Goal: Find specific page/section: Find specific page/section

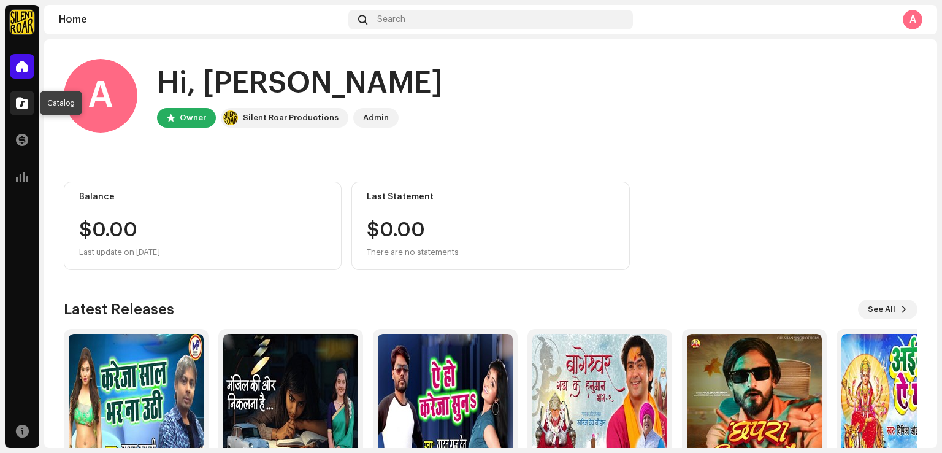
click at [22, 110] on div at bounding box center [22, 103] width 25 height 25
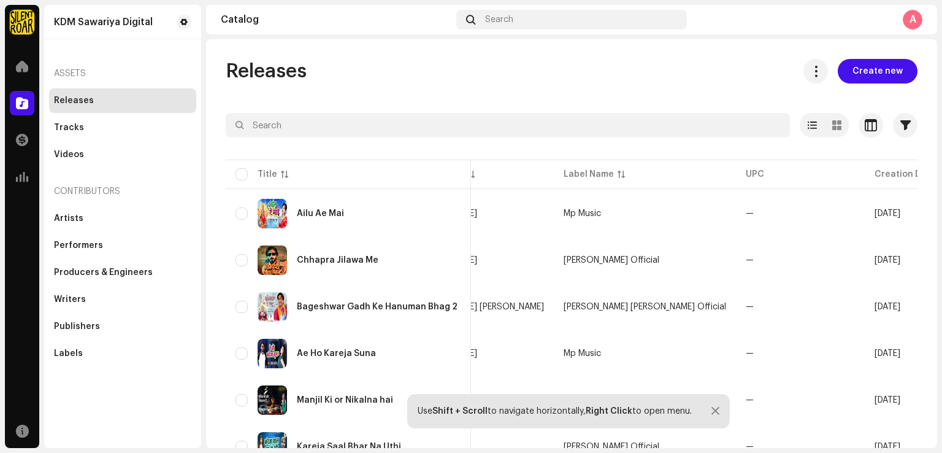
scroll to position [58, 0]
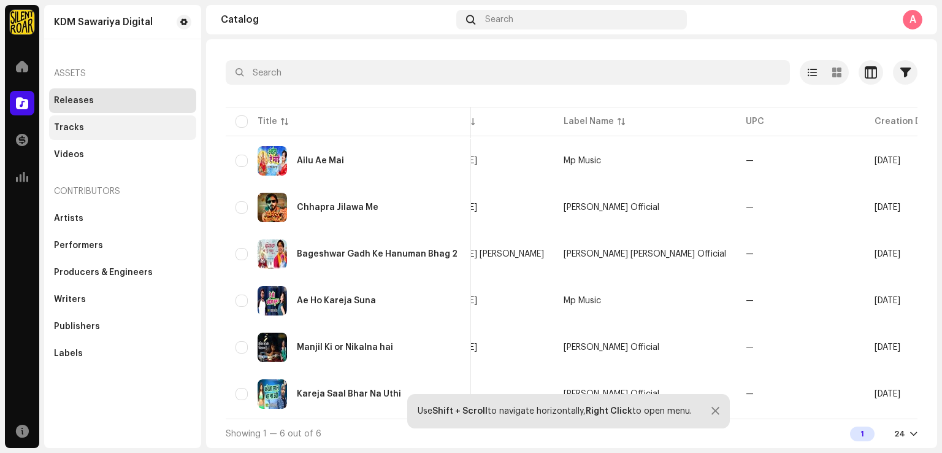
click at [103, 130] on div "Tracks" at bounding box center [122, 128] width 137 height 10
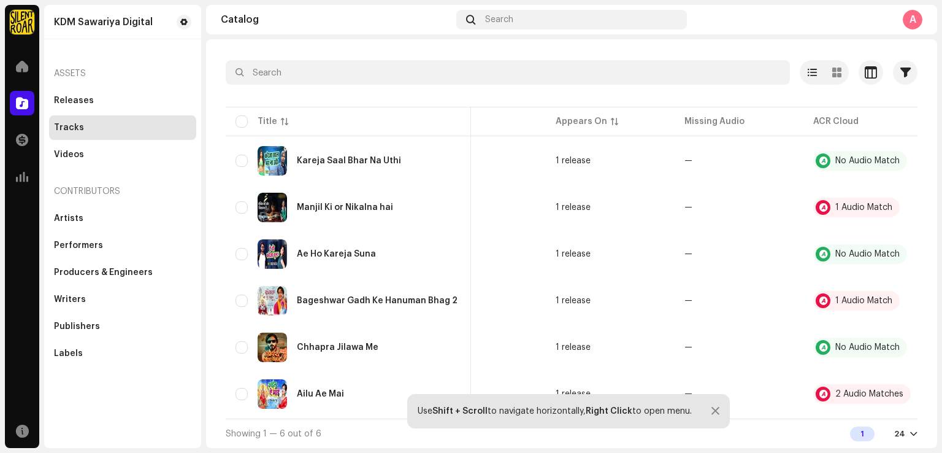
scroll to position [58, 0]
click at [715, 414] on div at bounding box center [716, 411] width 8 height 10
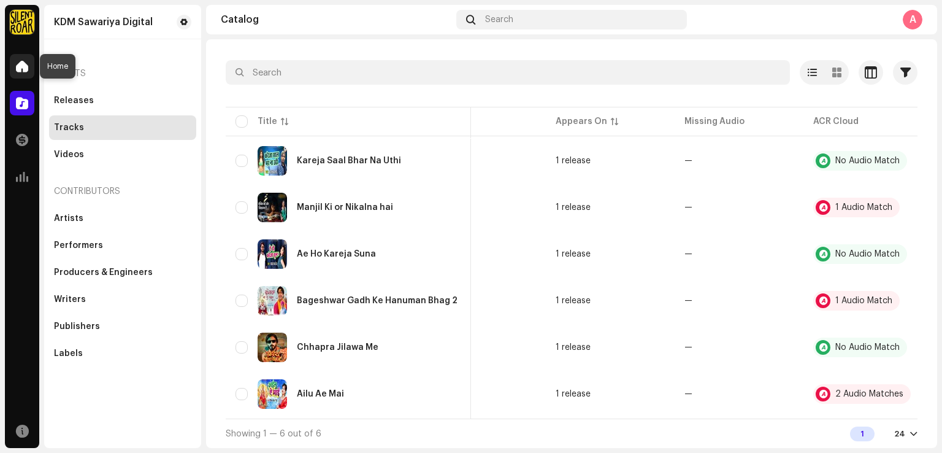
click at [25, 74] on div at bounding box center [22, 66] width 25 height 25
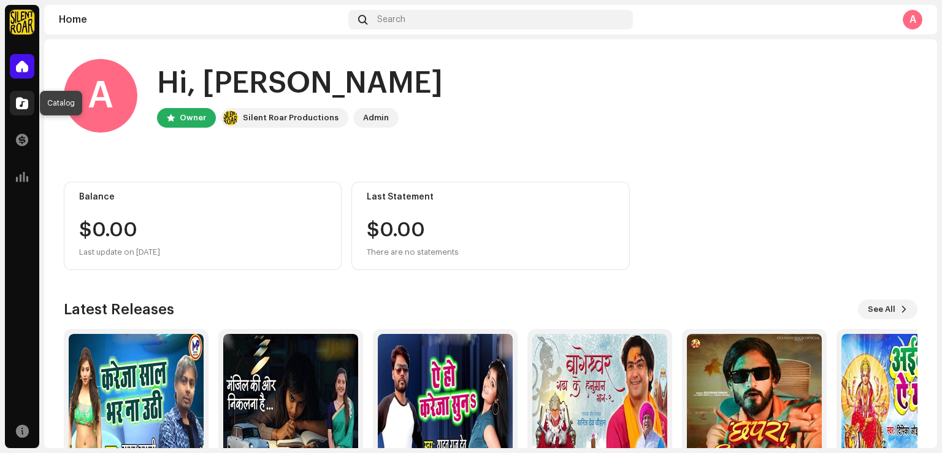
click at [23, 104] on span at bounding box center [22, 103] width 12 height 10
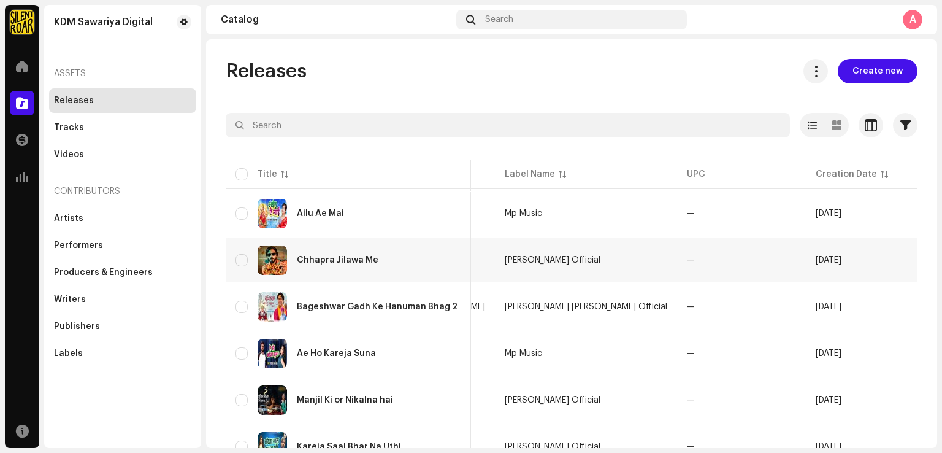
scroll to position [0, 465]
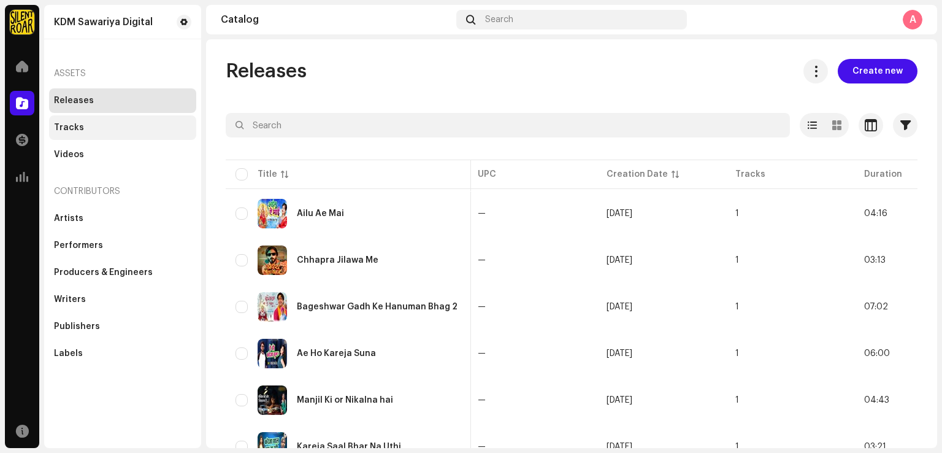
click at [140, 125] on div "Tracks" at bounding box center [122, 128] width 137 height 10
